Goal: Task Accomplishment & Management: Use online tool/utility

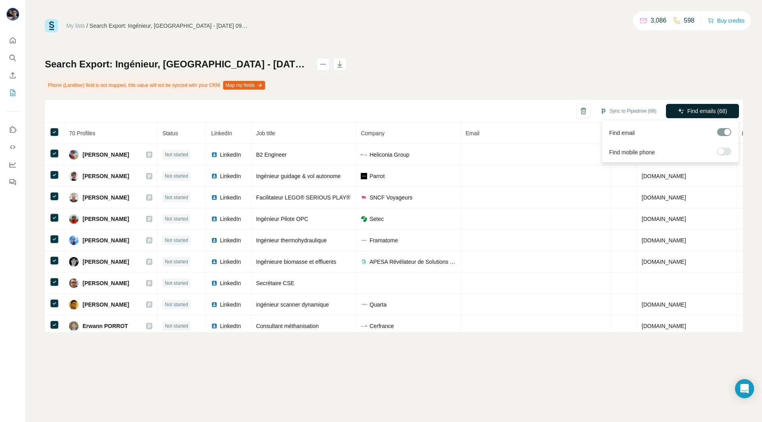
click at [681, 110] on icon "button" at bounding box center [680, 110] width 5 height 5
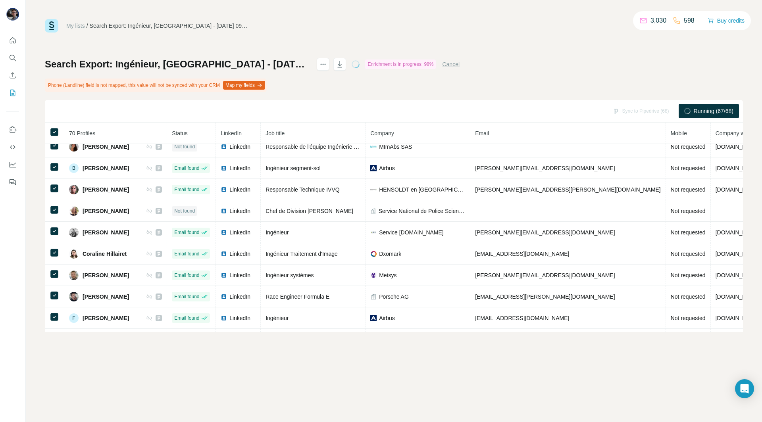
scroll to position [1009, 0]
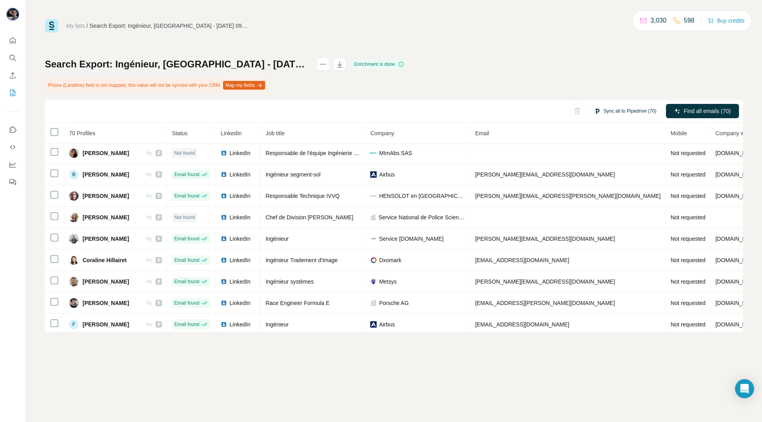
click at [621, 108] on button "Sync all to Pipedrive (70)" at bounding box center [625, 111] width 73 height 12
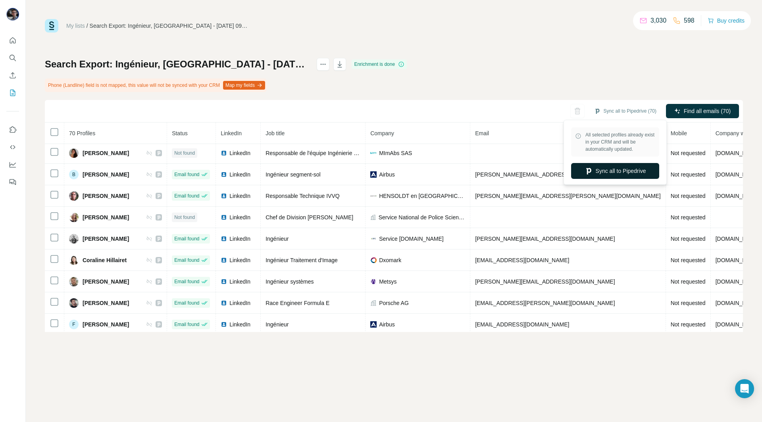
click at [608, 174] on button "Sync all to Pipedrive" at bounding box center [615, 171] width 88 height 16
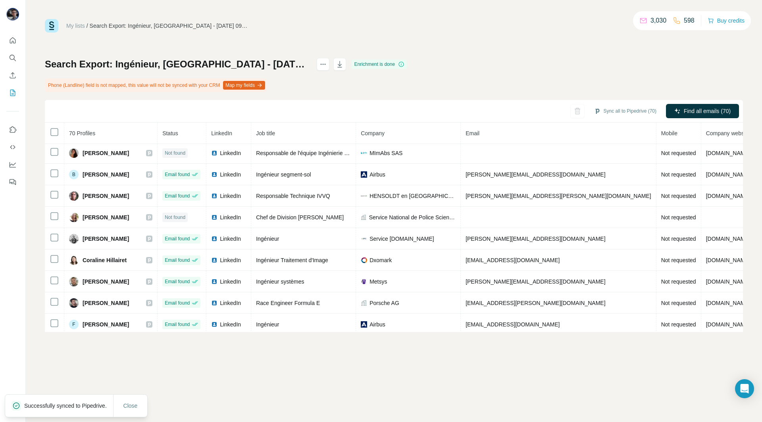
click at [493, 76] on div "Search Export: [GEOGRAPHIC_DATA], [GEOGRAPHIC_DATA] - [DATE] 09:55 Enrichment i…" at bounding box center [394, 195] width 698 height 274
click at [539, 73] on div "Search Export: [GEOGRAPHIC_DATA], [GEOGRAPHIC_DATA] - [DATE] 09:55 Enrichment i…" at bounding box center [394, 195] width 698 height 274
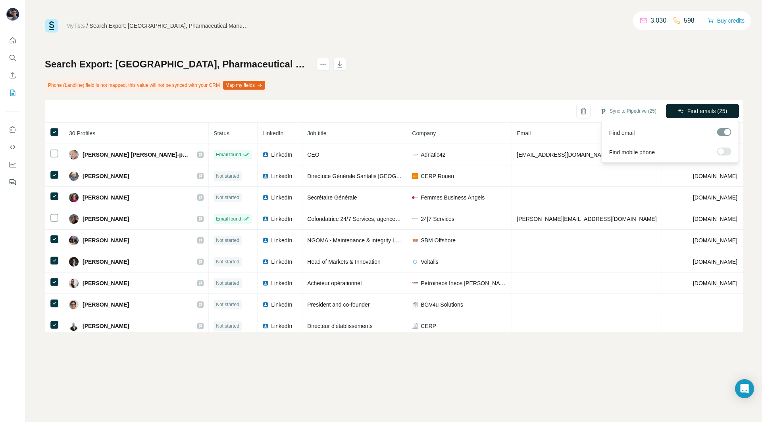
click at [719, 112] on span "Find emails (25)" at bounding box center [707, 111] width 40 height 8
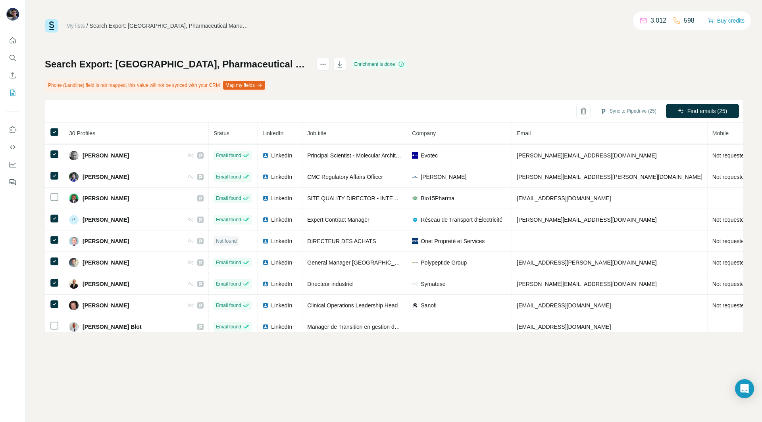
scroll to position [449, 0]
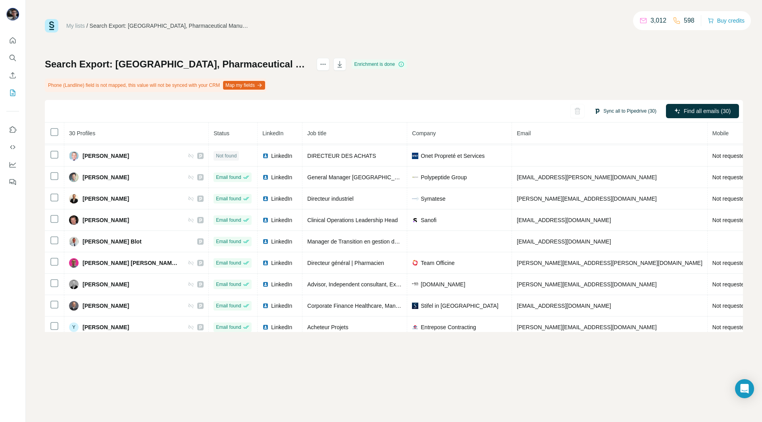
click at [634, 113] on button "Sync all to Pipedrive (30)" at bounding box center [625, 111] width 73 height 12
click at [613, 173] on button "Sync all to Pipedrive" at bounding box center [615, 171] width 88 height 16
click at [514, 68] on div "Search Export: France, Pharmaceutical Manufacturing, Oil and Gas, Defense and S…" at bounding box center [394, 195] width 698 height 274
